Goal: Task Accomplishment & Management: Use online tool/utility

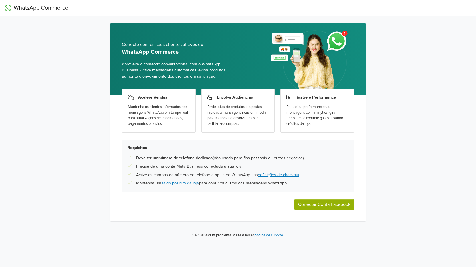
click at [337, 209] on button "Conectar Conta Facebook" at bounding box center [325, 204] width 60 height 11
click at [63, 138] on div "WhatsApp Commerce Conecte com os seus clientes através do WhatsApp Commerce Apr…" at bounding box center [238, 121] width 476 height 243
